Goal: Information Seeking & Learning: Learn about a topic

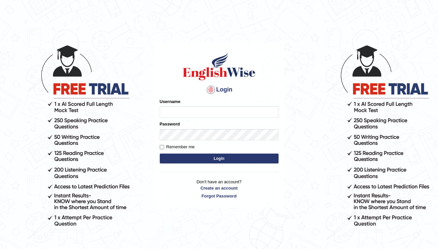
click at [196, 113] on input "Username" at bounding box center [219, 111] width 119 height 11
click at [271, 114] on input "benchin" at bounding box center [219, 111] width 119 height 11
type input "b"
type input "Barsha"
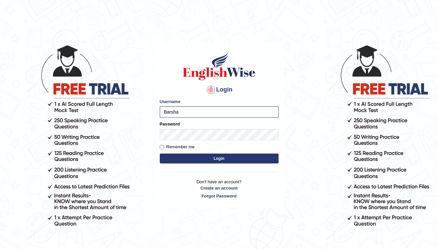
click at [252, 156] on button "Login" at bounding box center [219, 158] width 119 height 10
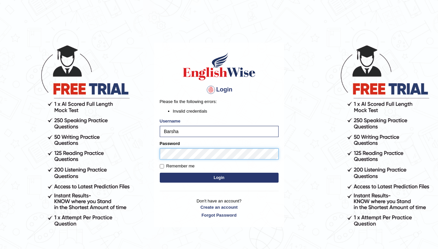
click at [219, 177] on button "Login" at bounding box center [219, 178] width 119 height 10
click at [228, 214] on link "Forgot Password" at bounding box center [219, 215] width 119 height 6
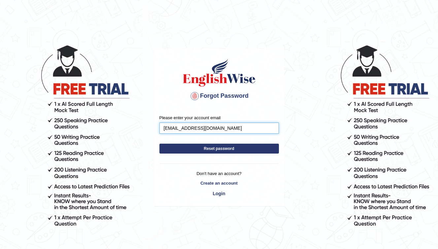
type input "benchinkhadka@gmail.com"
click at [219, 148] on button "Reset password" at bounding box center [218, 149] width 119 height 10
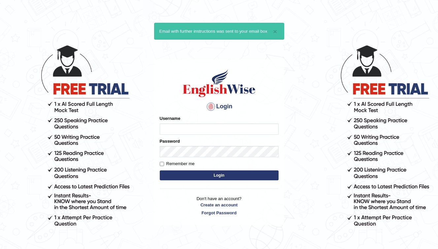
click at [194, 132] on input "Username" at bounding box center [219, 128] width 119 height 11
type input "b"
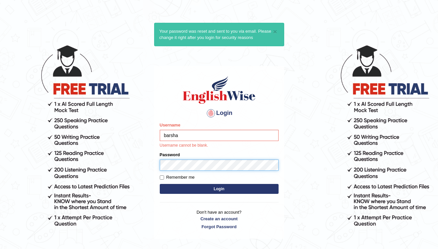
type input "barsha"
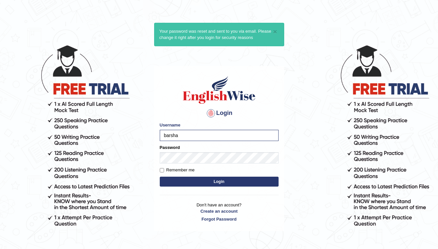
click at [218, 182] on button "Login" at bounding box center [219, 182] width 119 height 10
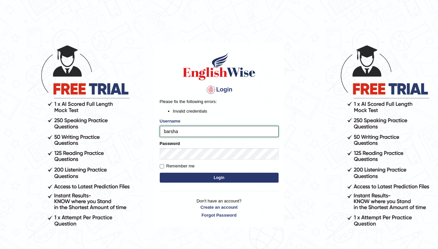
click at [207, 135] on input "barsha" at bounding box center [219, 131] width 119 height 11
type input "barsha khadka"
click at [238, 179] on button "Login" at bounding box center [219, 178] width 119 height 10
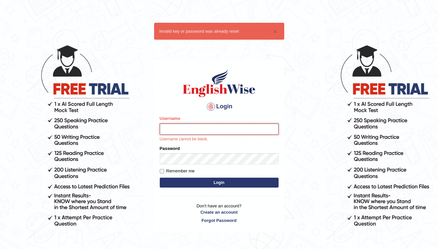
click at [206, 131] on input "Username" at bounding box center [219, 128] width 119 height 11
type input "Benchin"
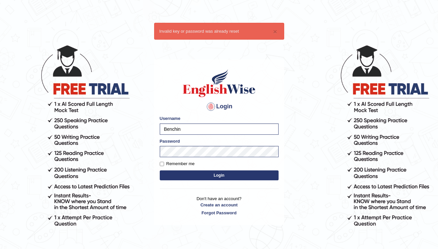
click at [162, 164] on input "Remember me" at bounding box center [162, 164] width 4 height 4
checkbox input "true"
click at [227, 174] on button "Login" at bounding box center [219, 175] width 119 height 10
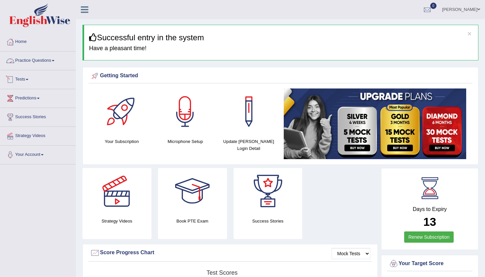
click at [25, 81] on link "Tests" at bounding box center [37, 78] width 75 height 17
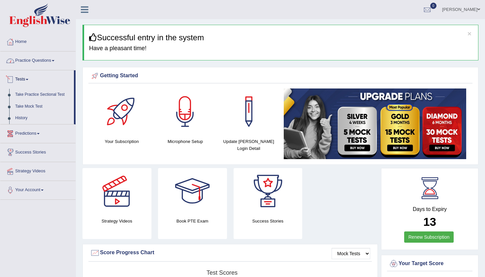
click at [41, 62] on link "Practice Questions" at bounding box center [37, 59] width 75 height 17
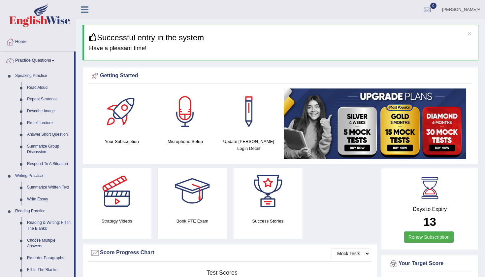
drag, startPoint x: 75, startPoint y: 108, endPoint x: 79, endPoint y: 137, distance: 29.4
drag, startPoint x: 74, startPoint y: 116, endPoint x: 80, endPoint y: 146, distance: 30.3
click at [50, 239] on link "Choose Multiple Answers" at bounding box center [49, 243] width 50 height 17
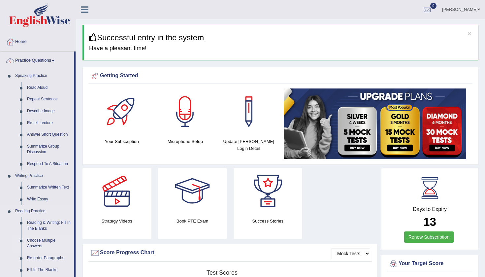
click at [50, 239] on link "Choose Multiple Answers" at bounding box center [49, 243] width 50 height 17
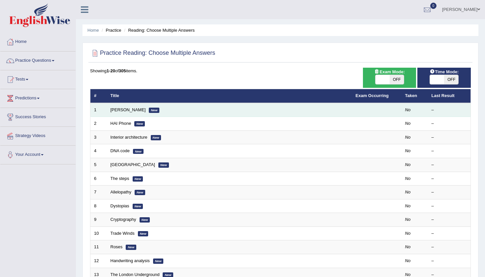
click at [149, 110] on em "New" at bounding box center [154, 110] width 11 height 5
click at [121, 109] on link "[PERSON_NAME]" at bounding box center [128, 109] width 35 height 5
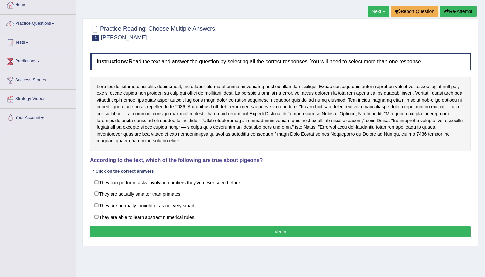
scroll to position [38, 0]
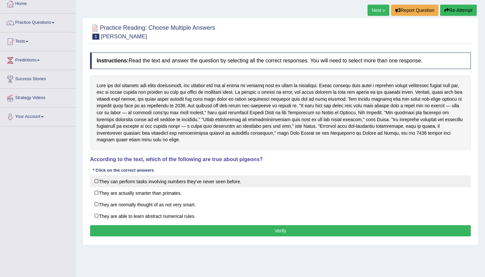
click at [93, 181] on label "They can perform tasks involving numbers they've never seen before." at bounding box center [280, 181] width 381 height 12
checkbox input "true"
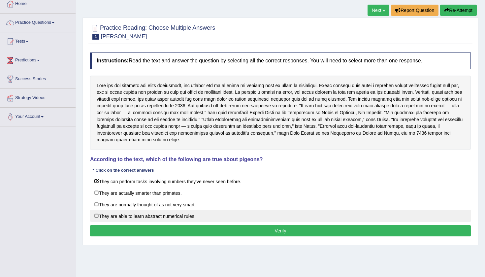
click at [100, 218] on label "They are able to learn abstract numerical rules." at bounding box center [280, 216] width 381 height 12
checkbox input "true"
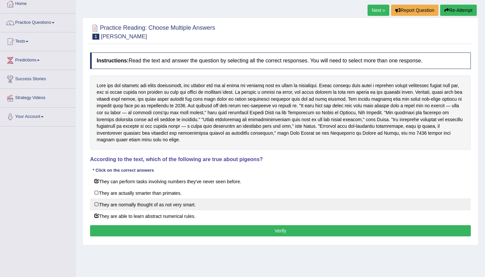
click at [97, 201] on label "They are normally thought of as not very smart." at bounding box center [280, 204] width 381 height 12
checkbox input "true"
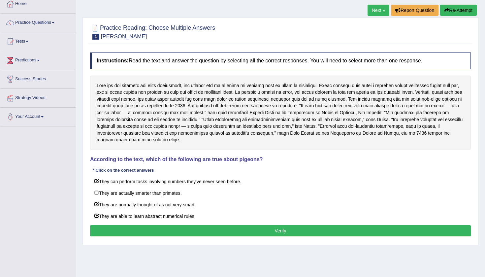
click at [164, 226] on button "Verify" at bounding box center [280, 230] width 381 height 11
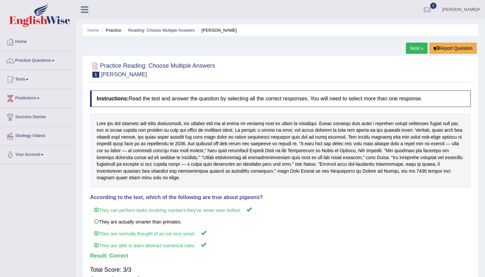
scroll to position [0, 0]
click at [414, 50] on link "Next »" at bounding box center [417, 48] width 22 height 11
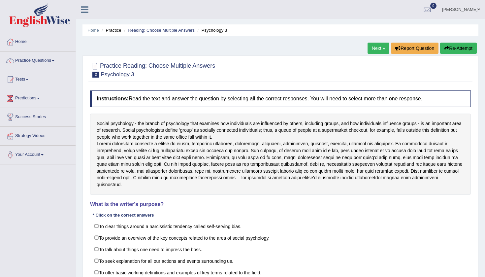
click at [238, 146] on div "Social psychology - the branch of psychology that examines how individuals are …" at bounding box center [280, 154] width 381 height 81
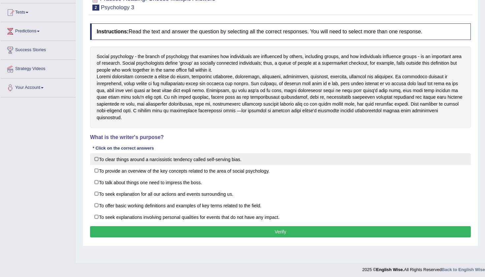
scroll to position [70, 0]
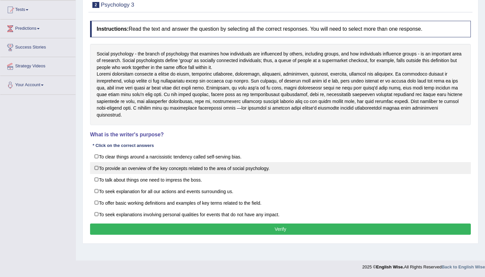
click at [112, 164] on label "To provide an overview of the key concepts related to the area of social psycho…" at bounding box center [280, 168] width 381 height 12
checkbox input "true"
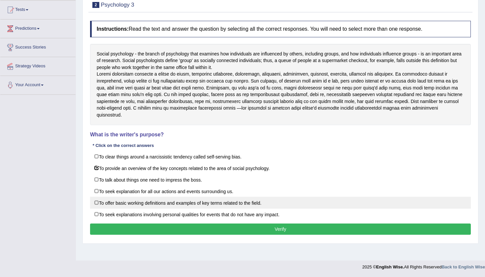
click at [98, 200] on label "To offer basic working definitions and examples of key terms related to the fie…" at bounding box center [280, 203] width 381 height 12
checkbox input "true"
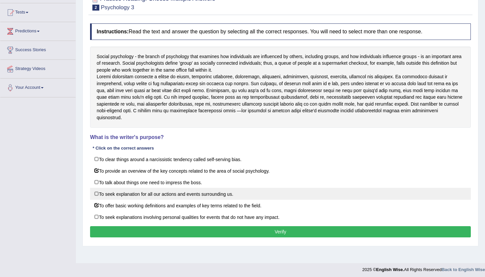
click at [98, 191] on label "To seek explanation for all our actions and events surrounding us." at bounding box center [280, 194] width 381 height 12
checkbox input "true"
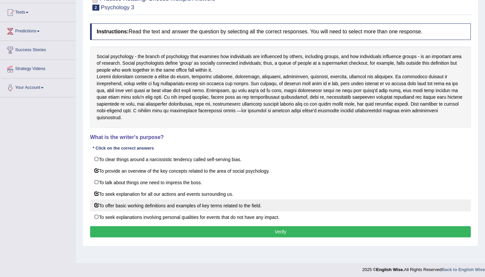
click at [98, 204] on label "To offer basic working definitions and examples of key terms related to the fie…" at bounding box center [280, 205] width 381 height 12
checkbox input "false"
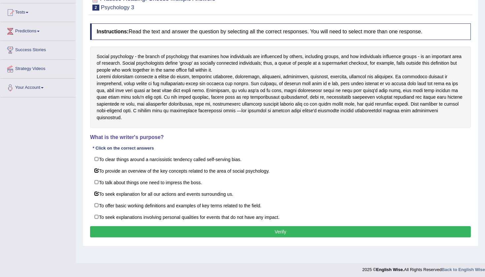
click at [137, 233] on button "Verify" at bounding box center [280, 231] width 381 height 11
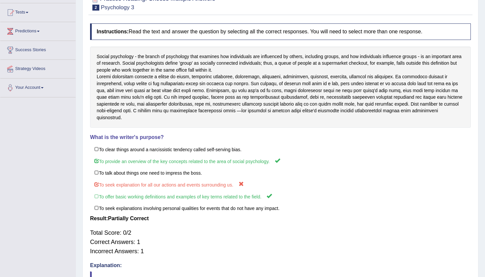
click at [137, 233] on div "Total Score: 0/2 Correct Answers: 1 Incorrect Answers: 1" at bounding box center [280, 242] width 381 height 34
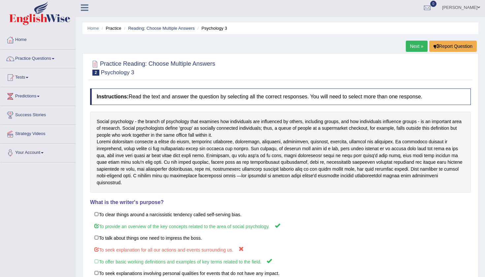
scroll to position [0, 0]
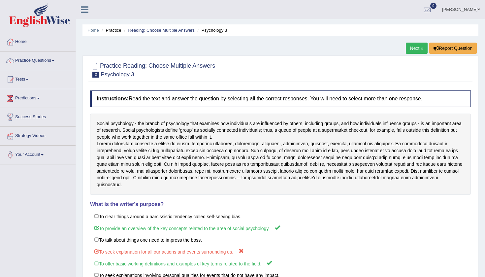
click at [415, 50] on link "Next »" at bounding box center [417, 48] width 22 height 11
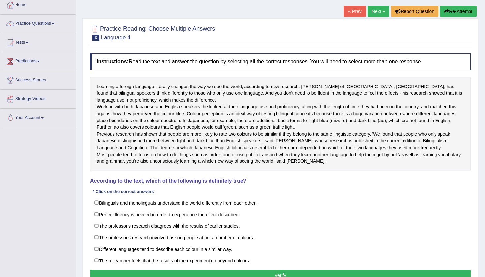
scroll to position [39, 0]
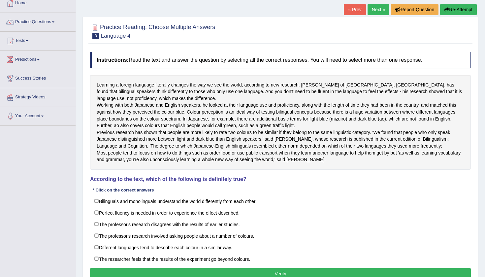
drag, startPoint x: 388, startPoint y: 115, endPoint x: 383, endPoint y: 115, distance: 5.3
click at [383, 115] on div "Learning a foreign language literally changes the way we see the world, accordi…" at bounding box center [280, 122] width 381 height 95
